Goal: Check status

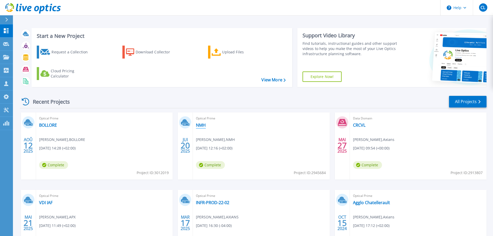
click at [200, 124] on link "NMH" at bounding box center [201, 124] width 10 height 5
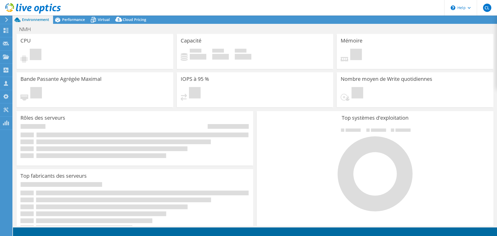
select select "EUFrankfurt"
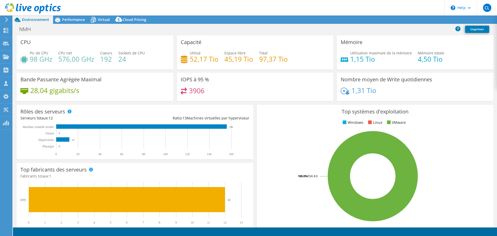
click at [73, 24] on div "NMH Imprimer" at bounding box center [255, 29] width 484 height 10
click at [77, 21] on span "Performance" at bounding box center [73, 19] width 23 height 5
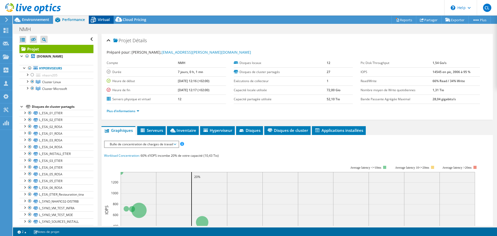
click at [92, 19] on icon at bounding box center [93, 20] width 5 height 4
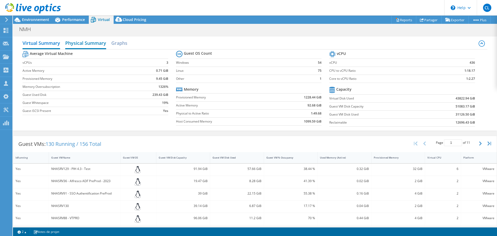
click at [76, 45] on h2 "Physical Summary" at bounding box center [85, 43] width 41 height 11
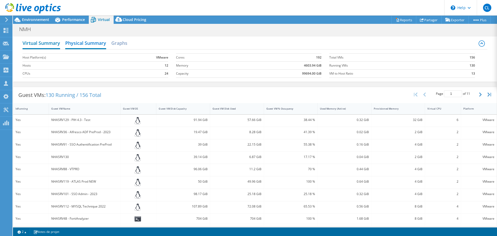
click at [54, 46] on h2 "Virtual Summary" at bounding box center [42, 43] width 38 height 11
